Goal: Task Accomplishment & Management: Use online tool/utility

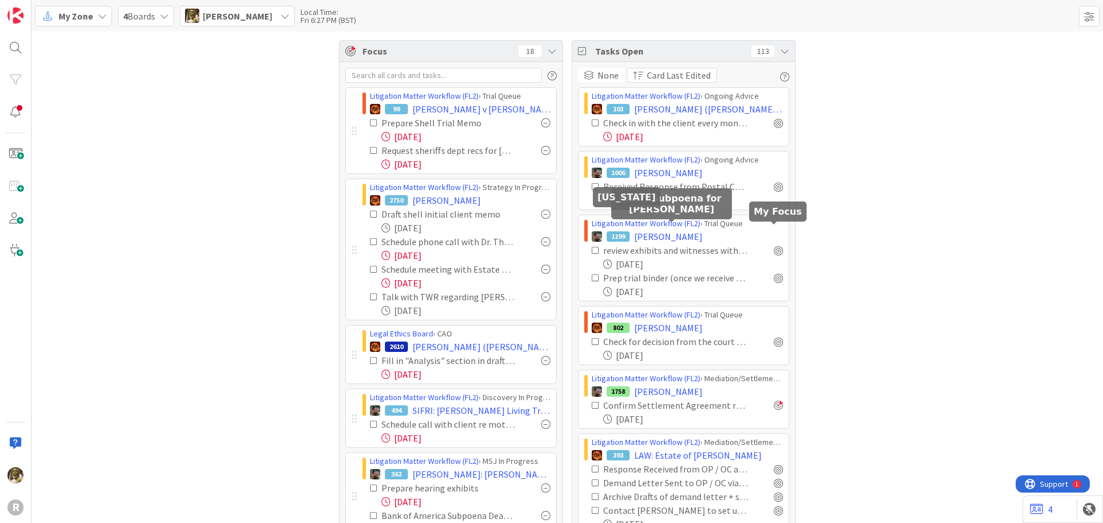
scroll to position [345, 0]
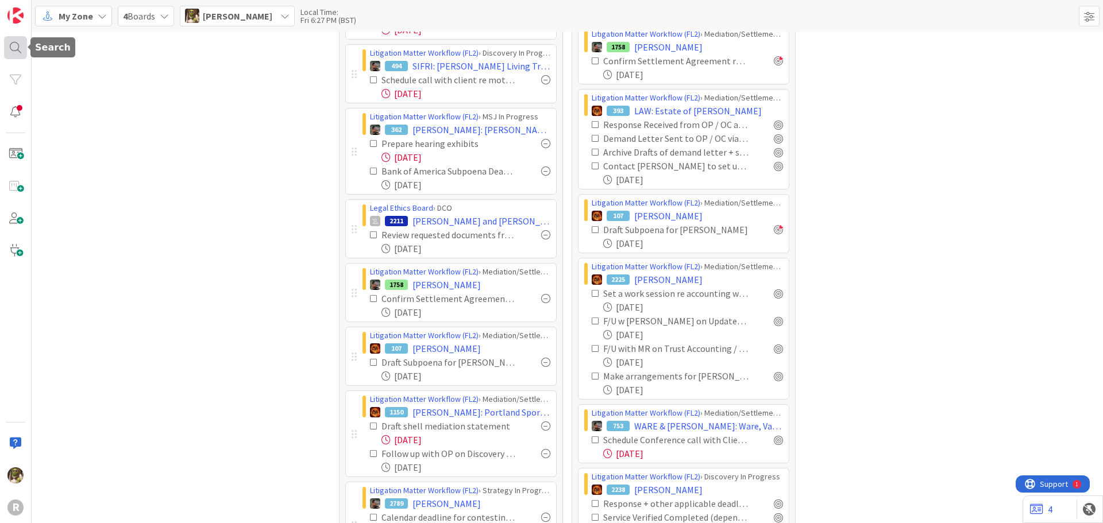
drag, startPoint x: 14, startPoint y: 42, endPoint x: 22, endPoint y: 43, distance: 8.1
click at [14, 42] on div at bounding box center [15, 47] width 23 height 23
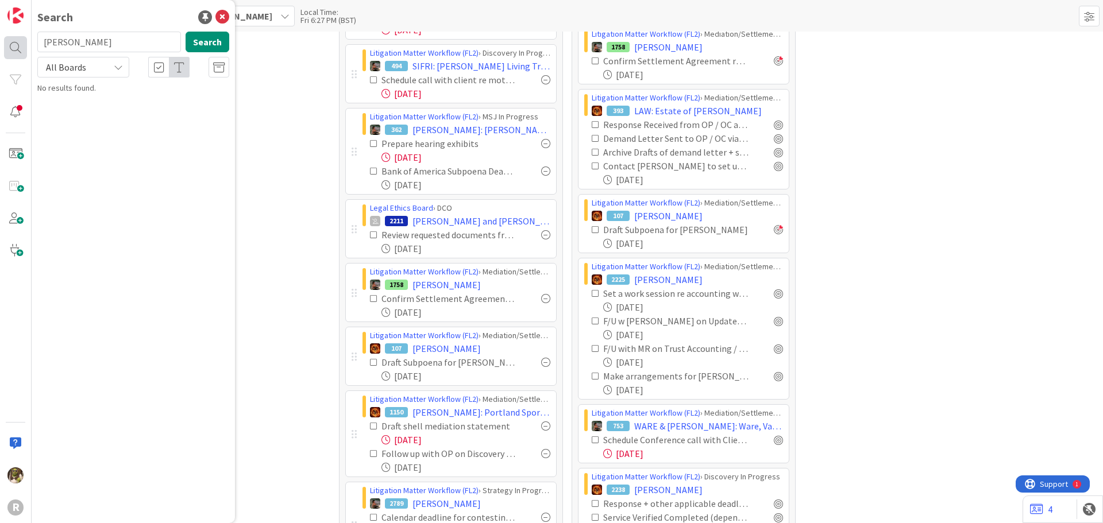
drag, startPoint x: 96, startPoint y: 48, endPoint x: 9, endPoint y: 46, distance: 86.8
click at [9, 46] on div "R Search [PERSON_NAME] Search All Boards No results found." at bounding box center [16, 261] width 32 height 523
type input "[PERSON_NAME]"
click at [110, 97] on div "Litigation Matter Workflow (FL2) › Mediation/Settlement in Progress" at bounding box center [141, 95] width 176 height 21
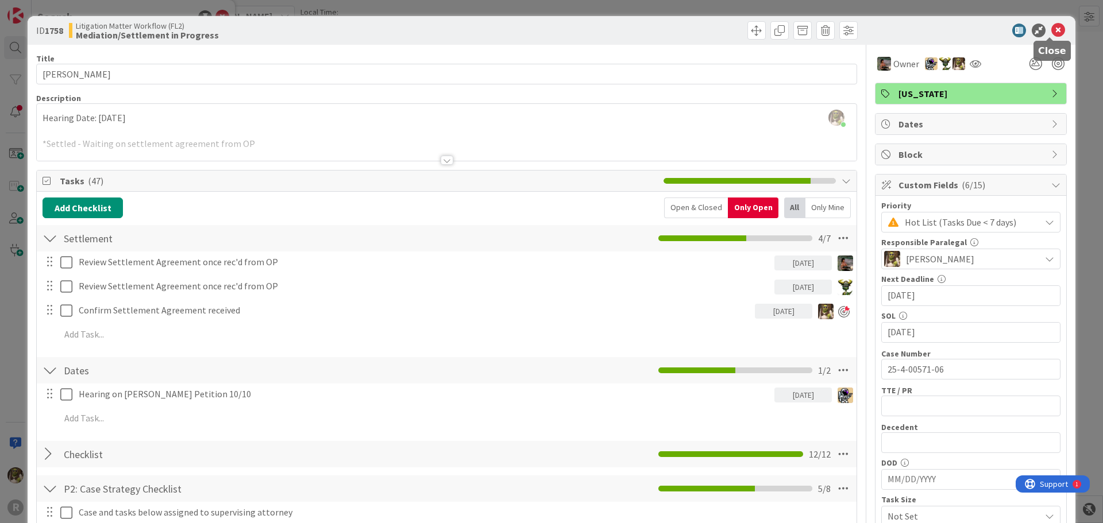
click at [1055, 26] on icon at bounding box center [1058, 31] width 14 height 14
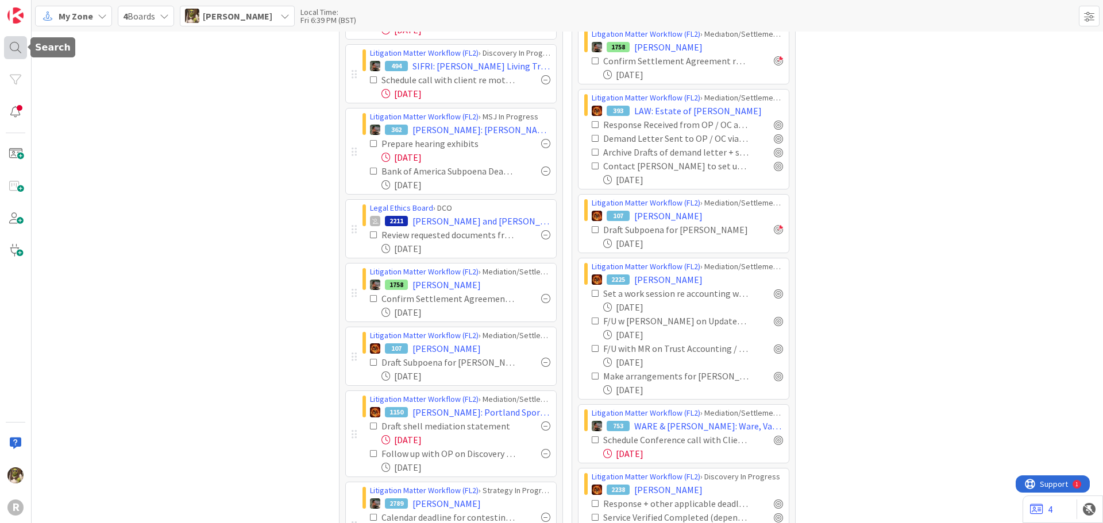
click at [21, 50] on div at bounding box center [15, 47] width 23 height 23
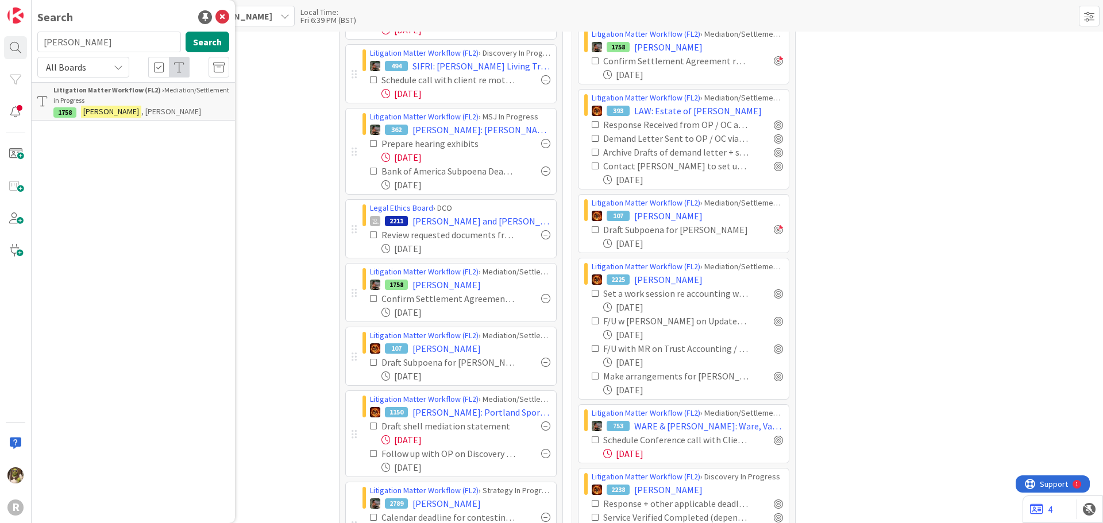
drag, startPoint x: 109, startPoint y: 48, endPoint x: -10, endPoint y: 51, distance: 118.4
click at [0, 51] on html "R Search [PERSON_NAME] Search All Boards Litigation Matter Workflow (FL2) › Med…" at bounding box center [551, 261] width 1103 height 523
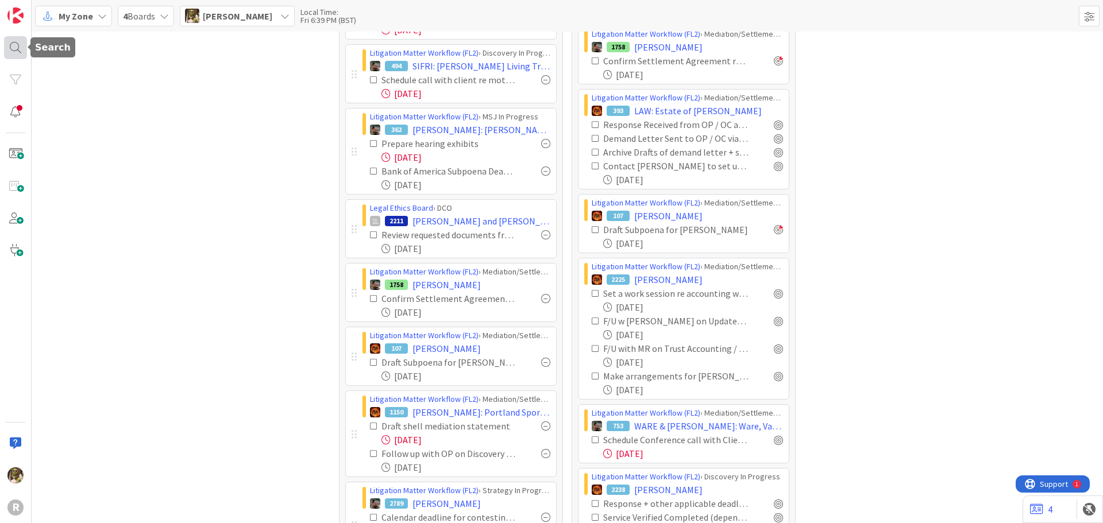
click at [13, 45] on div at bounding box center [15, 47] width 23 height 23
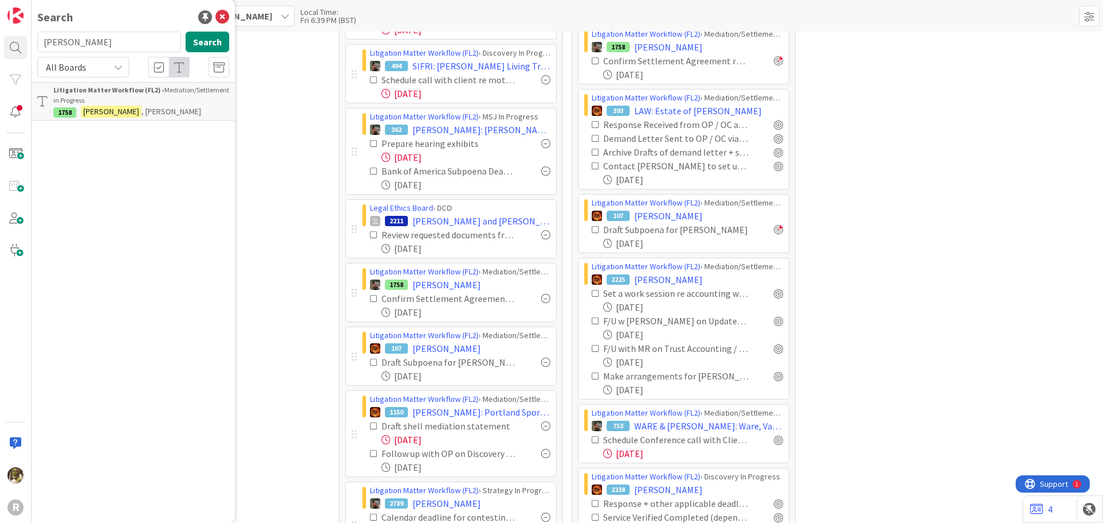
drag, startPoint x: 108, startPoint y: 41, endPoint x: 46, endPoint y: 42, distance: 62.1
click at [46, 42] on input "[PERSON_NAME]" at bounding box center [109, 42] width 144 height 21
type input "s"
type input "[PERSON_NAME]"
click at [183, 103] on span ": Elder Abuse Claim" at bounding box center [173, 101] width 65 height 10
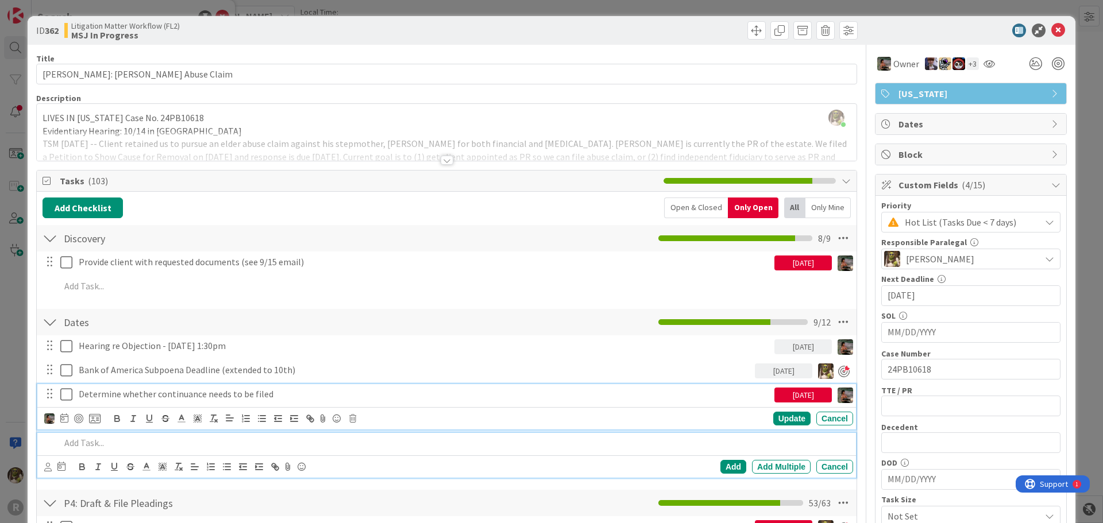
drag, startPoint x: 679, startPoint y: 427, endPoint x: 371, endPoint y: 398, distance: 309.4
click at [371, 398] on p "Determine whether continuance needs to be filed" at bounding box center [424, 394] width 691 height 13
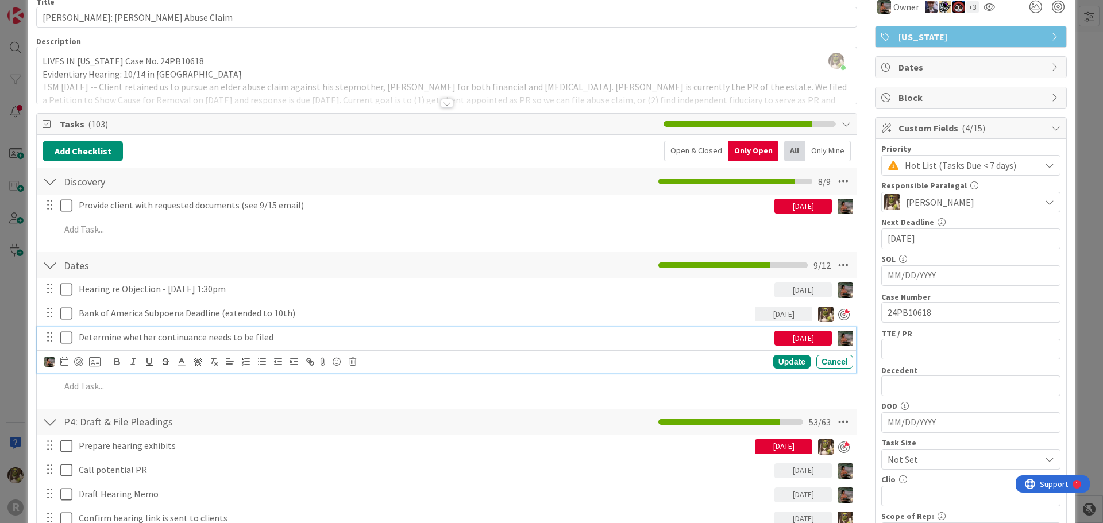
scroll to position [57, 0]
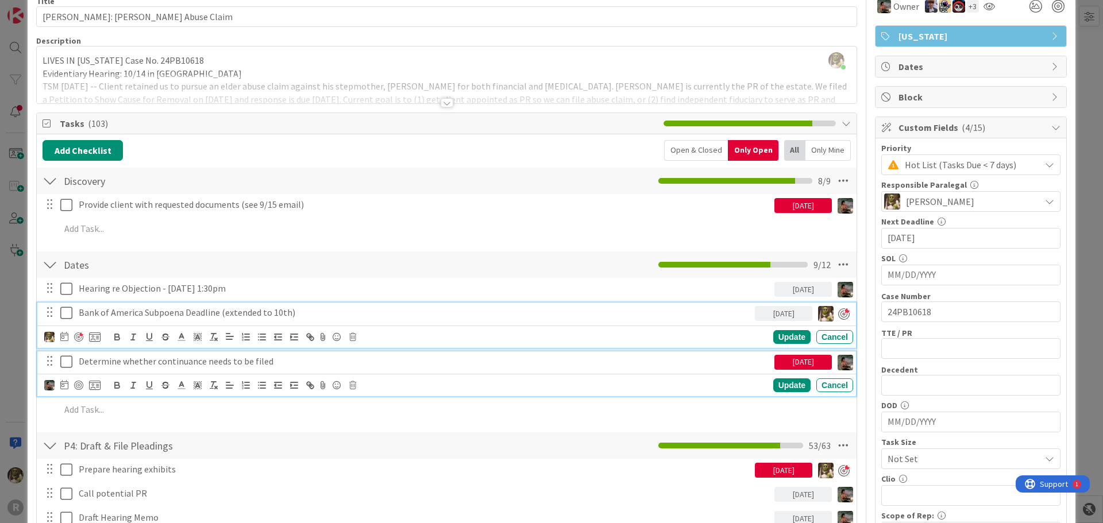
click at [400, 314] on p "Bank of America Subpoena Deadline (extended to 10th)" at bounding box center [415, 312] width 672 height 13
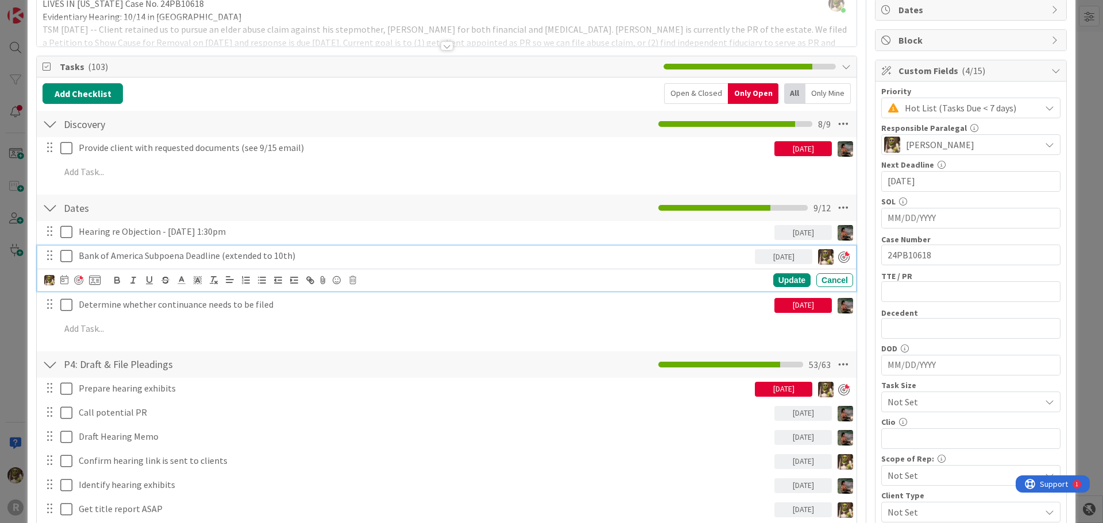
scroll to position [115, 0]
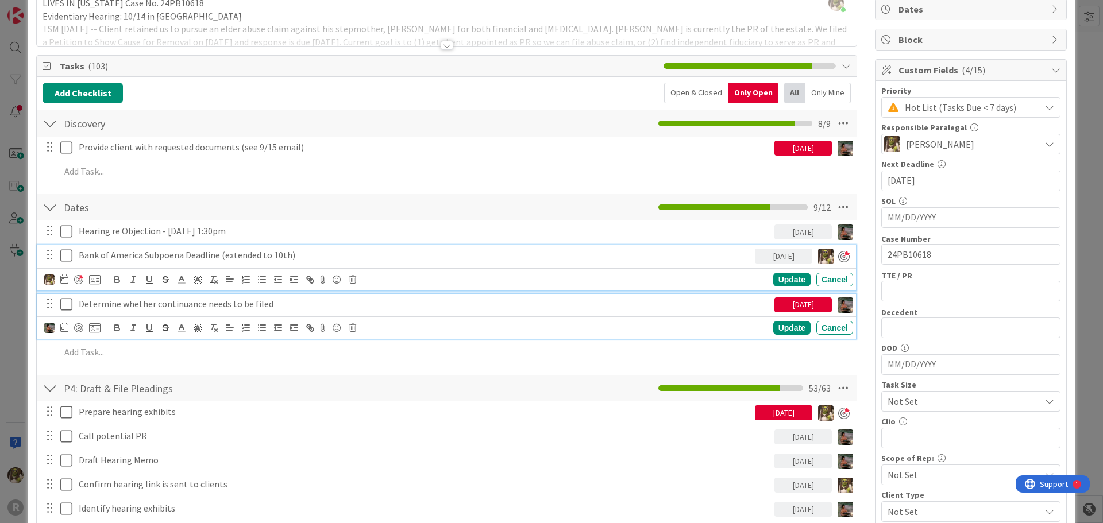
click at [205, 309] on p "Determine whether continuance needs to be filed" at bounding box center [424, 304] width 691 height 13
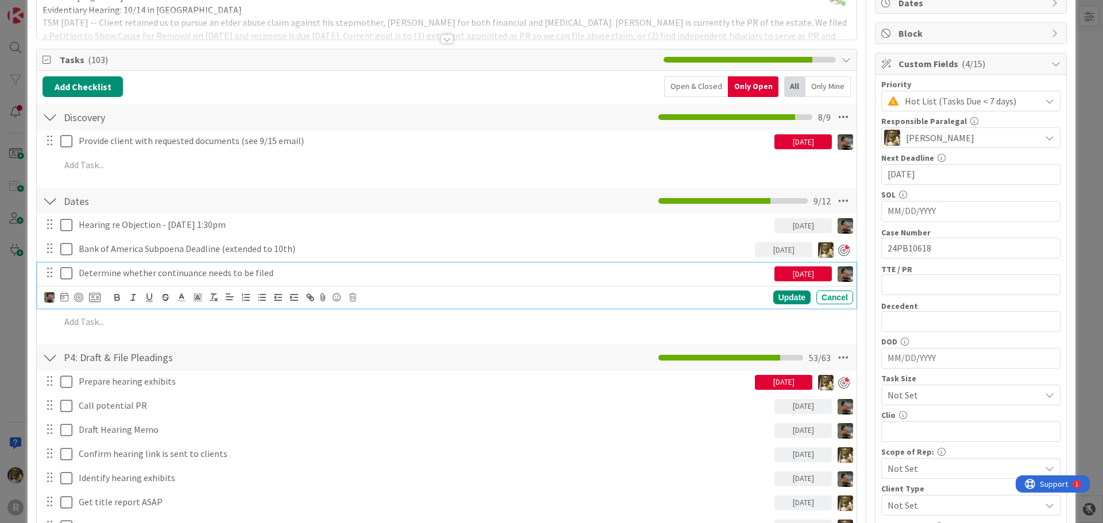
scroll to position [148, 0]
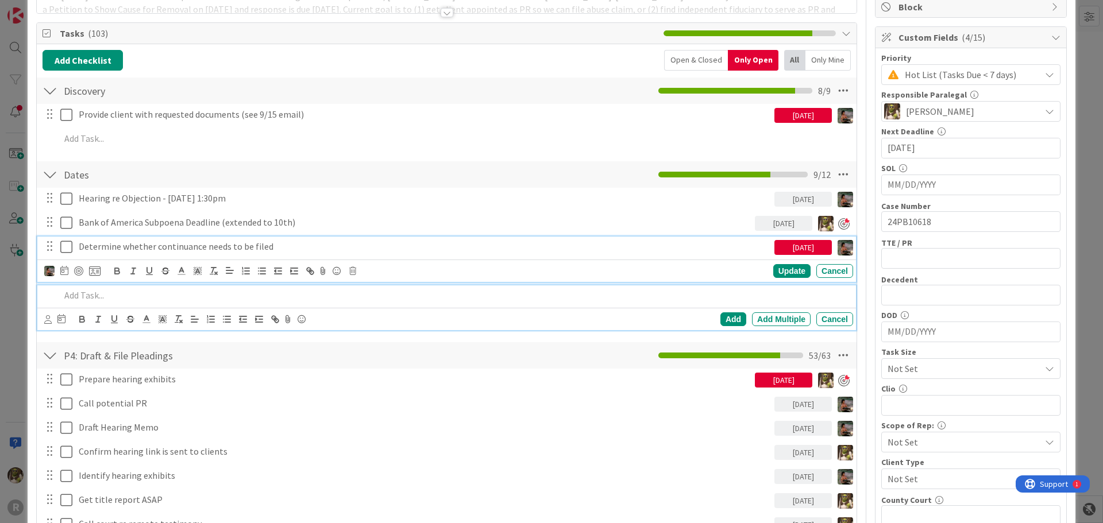
click at [172, 292] on p at bounding box center [454, 295] width 788 height 13
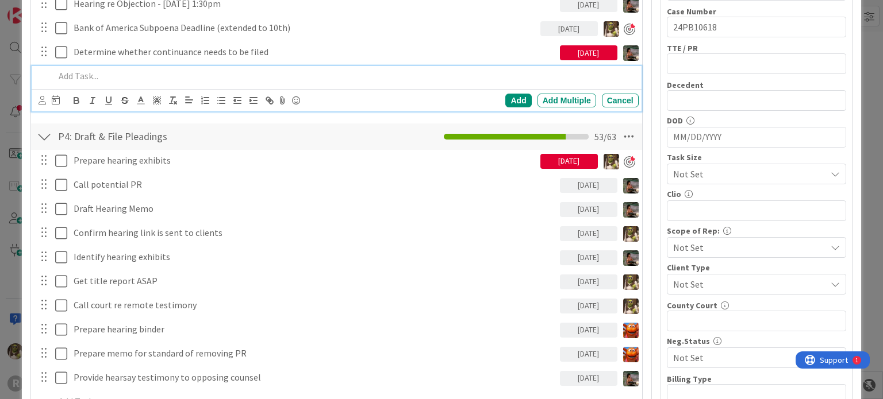
scroll to position [393, 0]
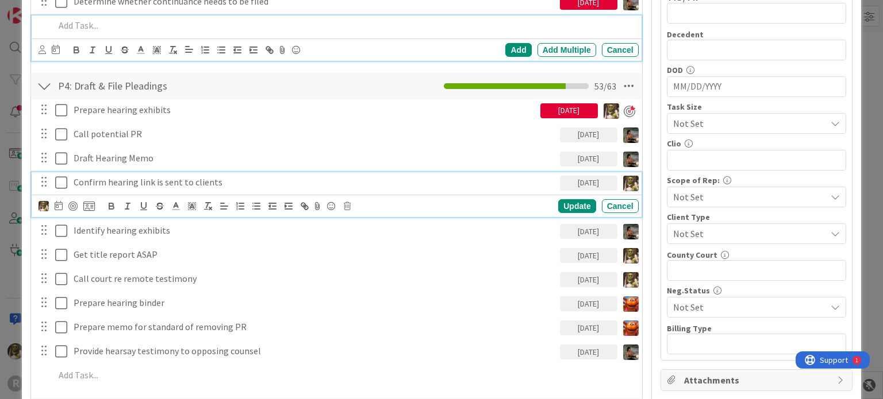
click at [64, 180] on icon at bounding box center [61, 183] width 12 height 14
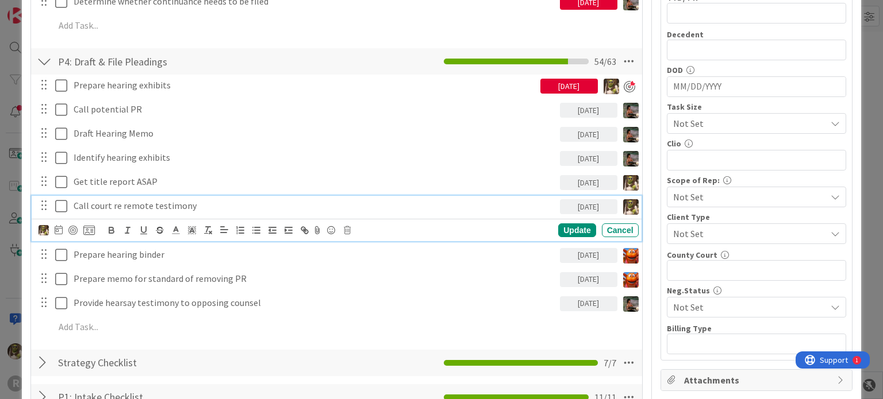
click at [57, 208] on icon at bounding box center [61, 206] width 12 height 14
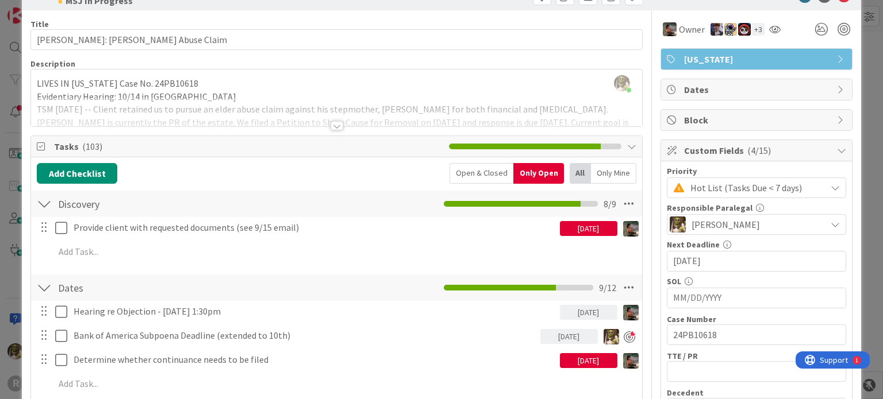
scroll to position [0, 0]
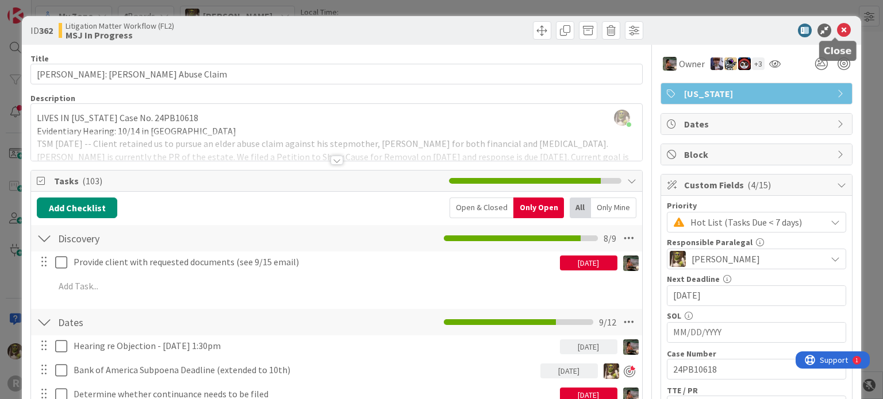
click at [837, 32] on icon at bounding box center [844, 31] width 14 height 14
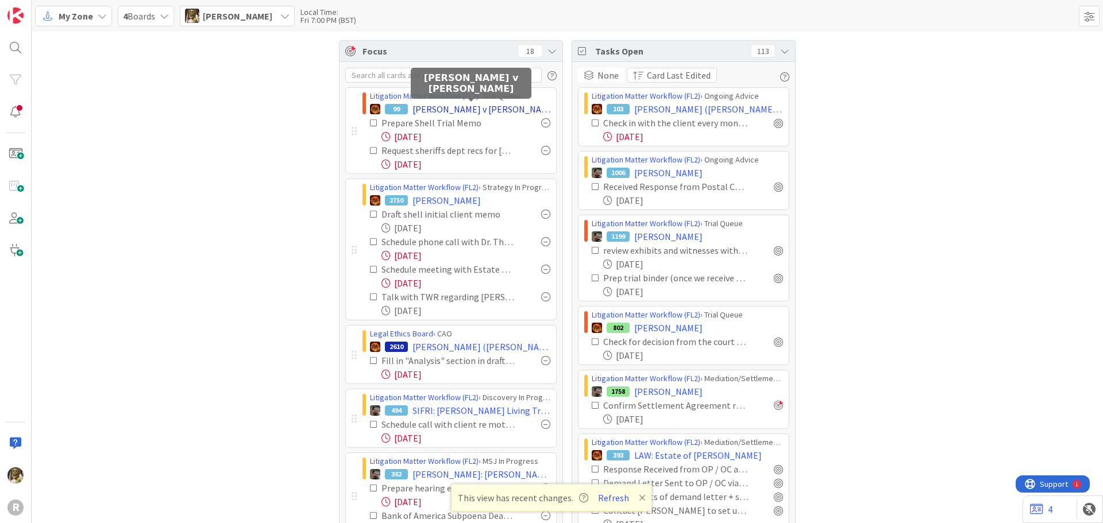
click at [513, 107] on span "[PERSON_NAME] v [PERSON_NAME]" at bounding box center [482, 109] width 138 height 14
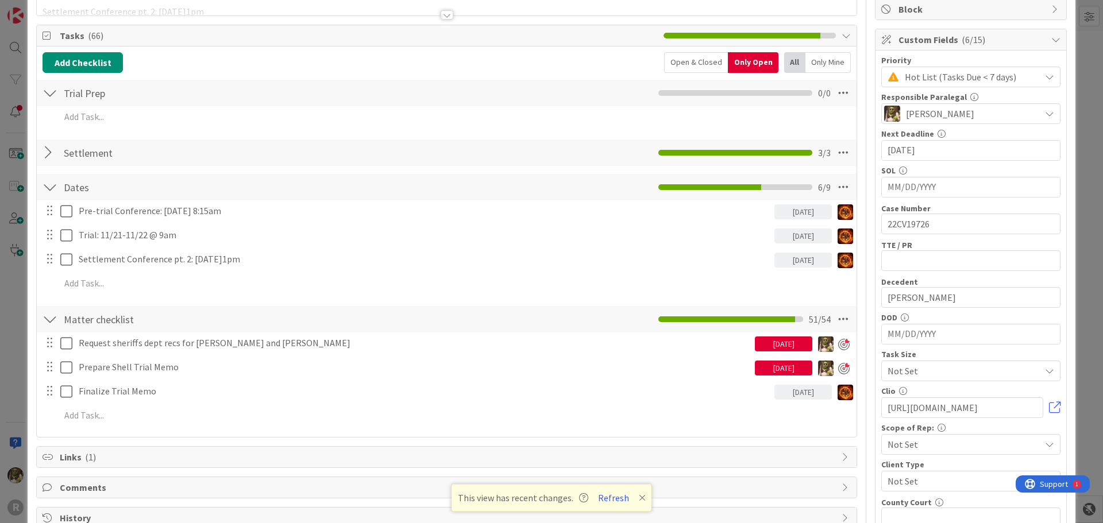
scroll to position [172, 0]
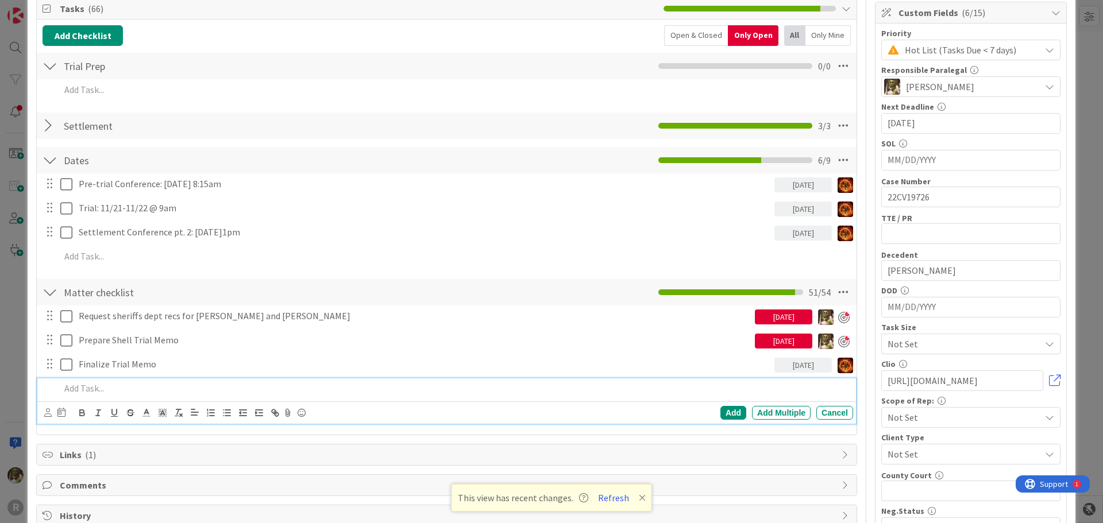
click at [101, 386] on p at bounding box center [454, 388] width 788 height 13
click at [48, 412] on icon at bounding box center [47, 413] width 7 height 9
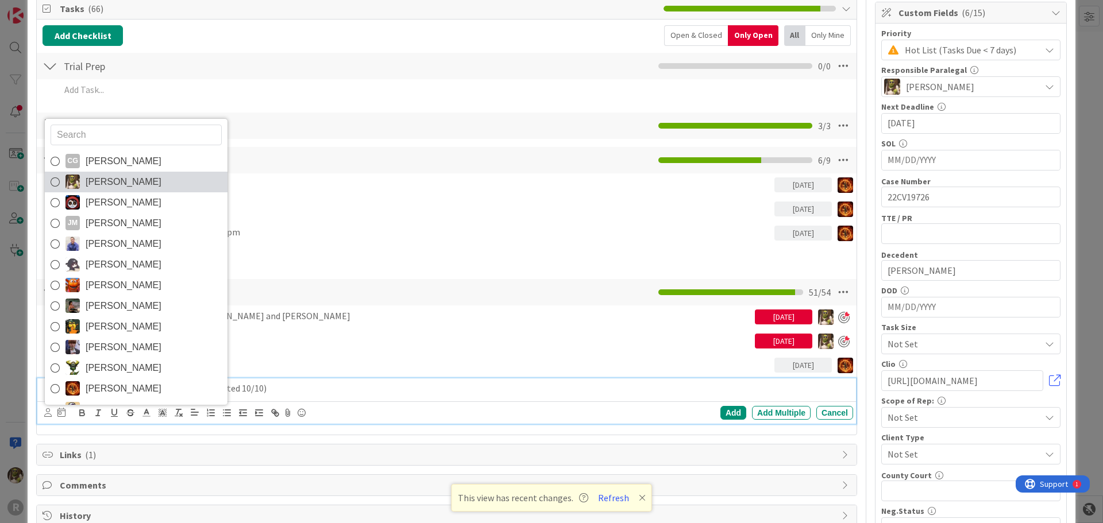
click at [82, 183] on link "[PERSON_NAME]" at bounding box center [136, 182] width 183 height 21
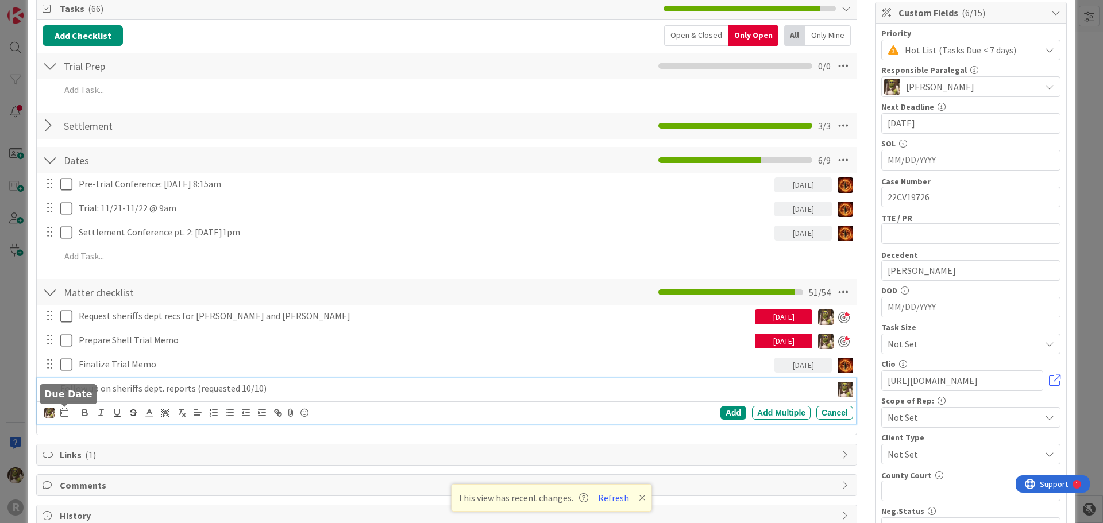
click at [61, 415] on icon at bounding box center [64, 412] width 8 height 9
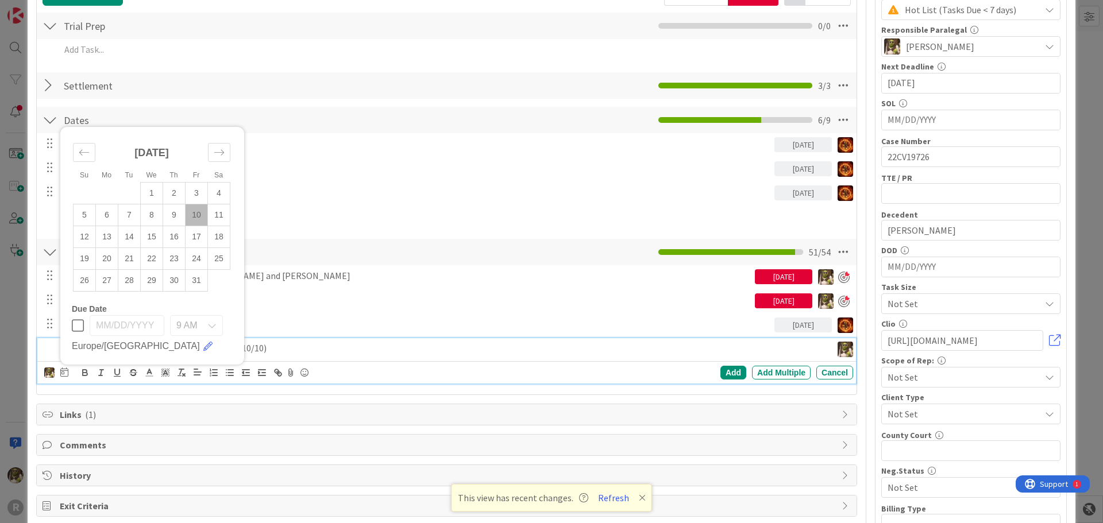
scroll to position [287, 0]
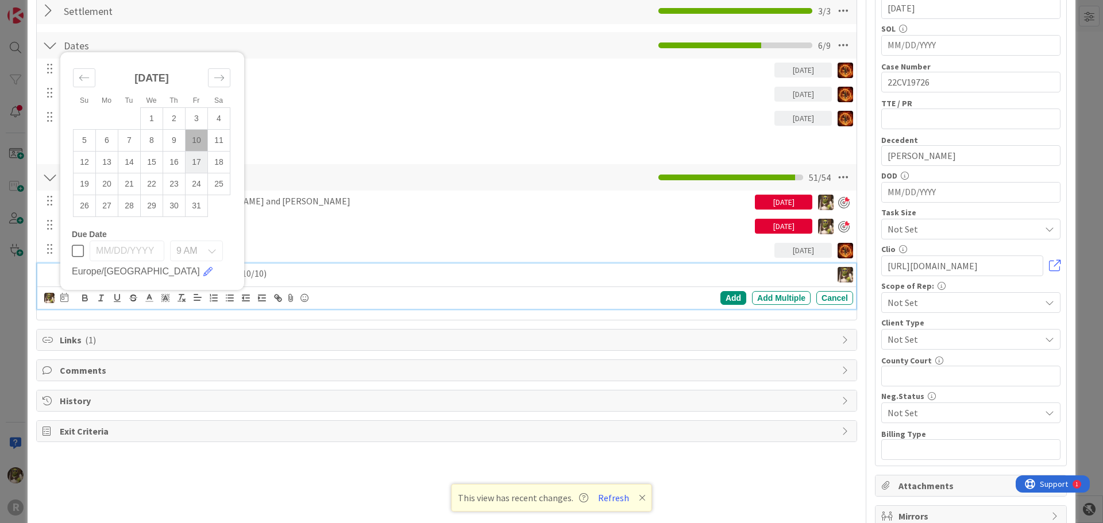
click at [195, 156] on td "17" at bounding box center [197, 162] width 22 height 22
type input "[DATE]"
click at [731, 296] on div "Add" at bounding box center [733, 298] width 26 height 14
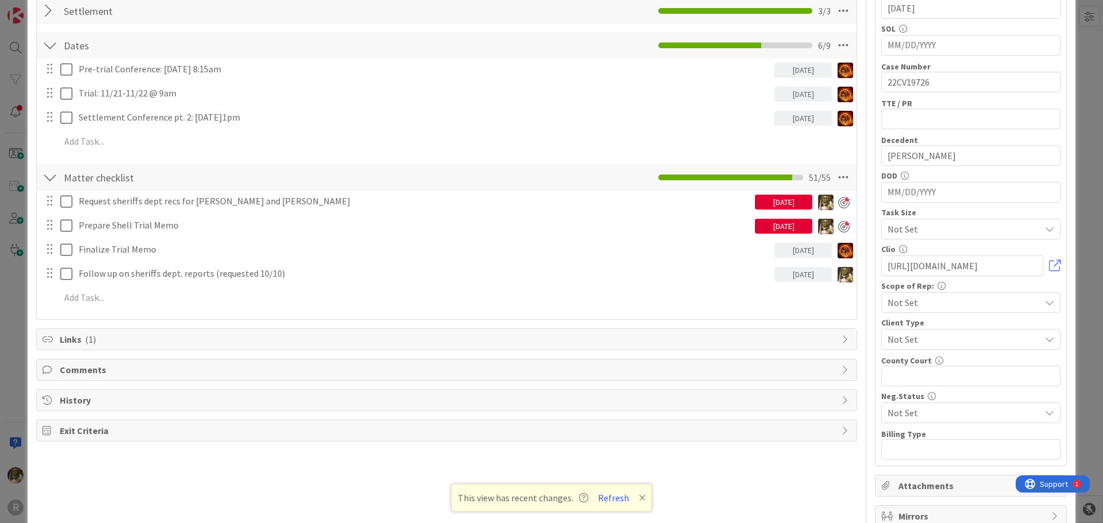
click at [59, 201] on div at bounding box center [58, 201] width 32 height 20
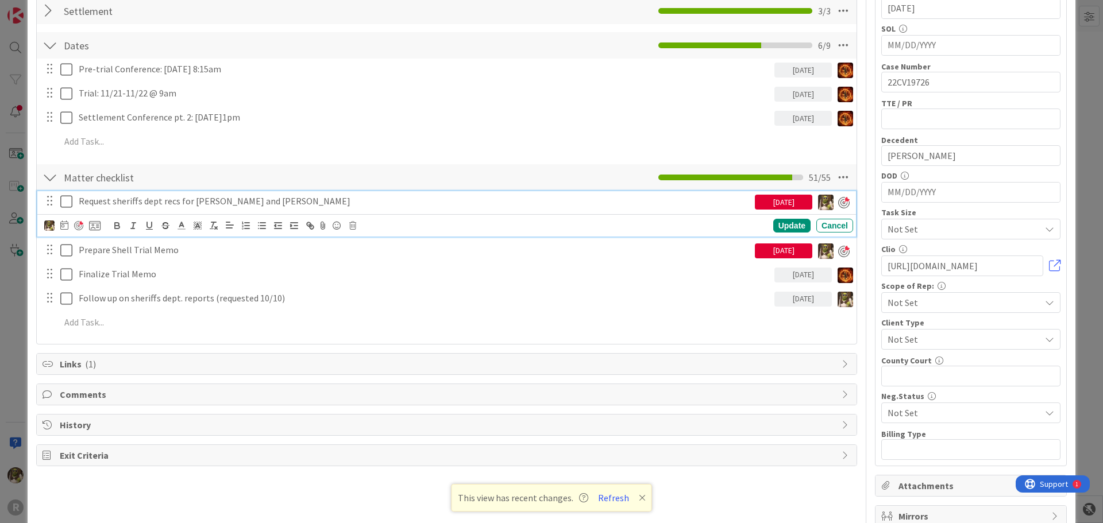
click at [75, 204] on div "Request sheriffs dept recs for [PERSON_NAME] and [PERSON_NAME]" at bounding box center [414, 201] width 681 height 20
click at [58, 197] on div at bounding box center [58, 201] width 32 height 20
click at [68, 199] on icon at bounding box center [66, 202] width 12 height 14
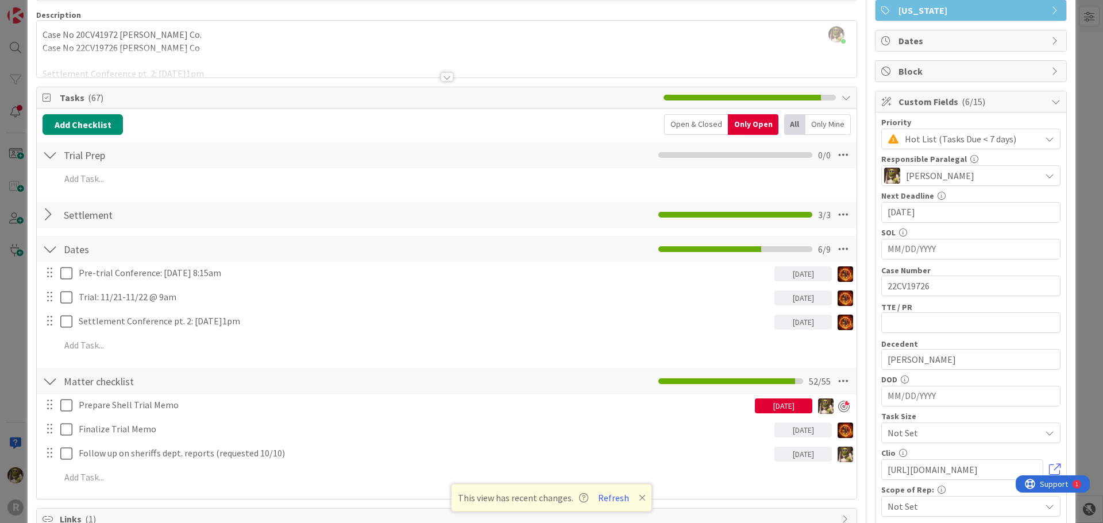
scroll to position [0, 0]
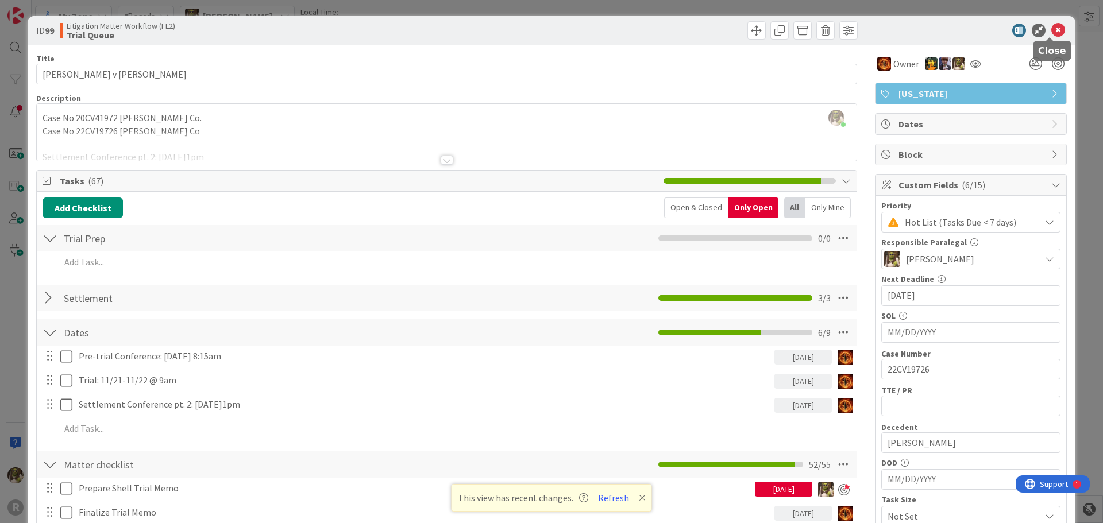
click at [1051, 30] on icon at bounding box center [1058, 31] width 14 height 14
